Goal: Manage account settings

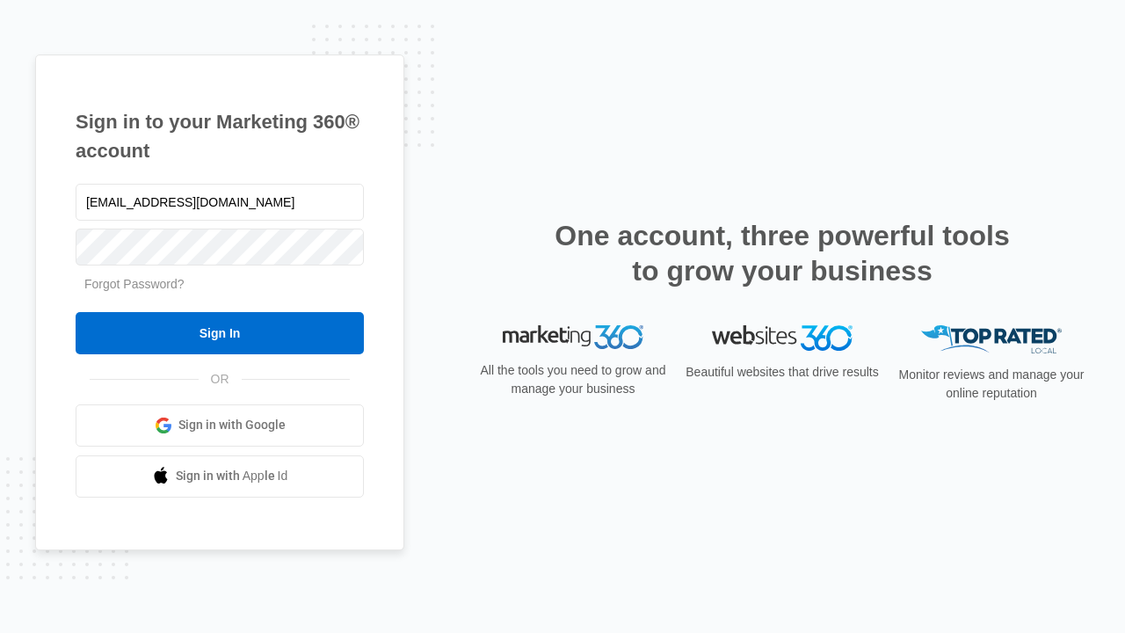
type input "dankie614@gmail.com"
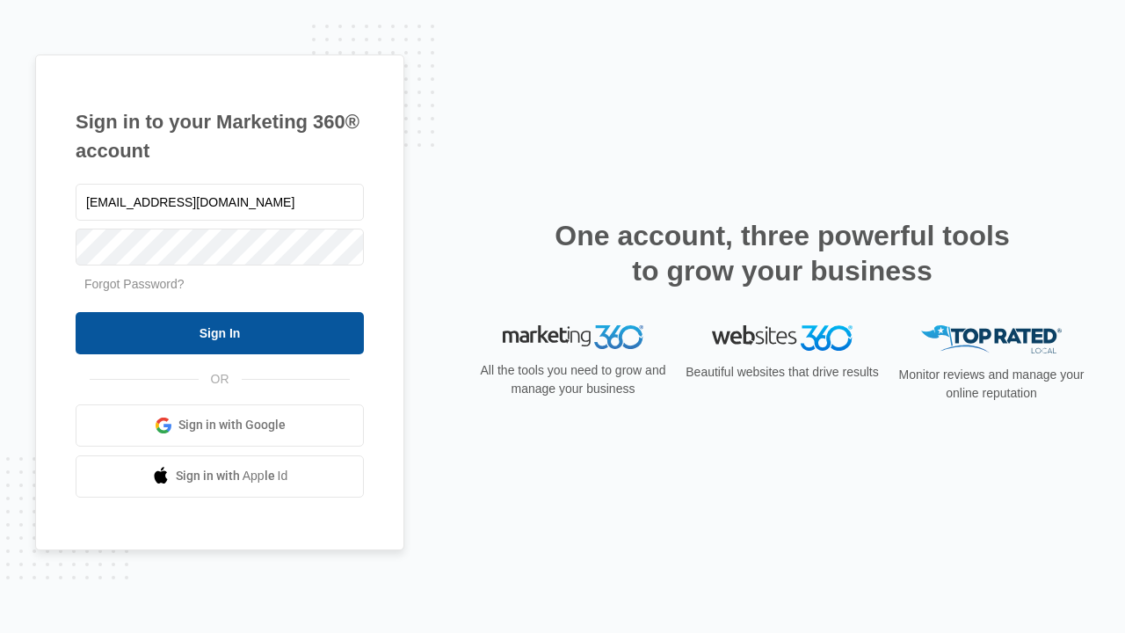
click at [220, 332] on input "Sign In" at bounding box center [220, 333] width 288 height 42
